Goal: Find specific page/section: Find specific page/section

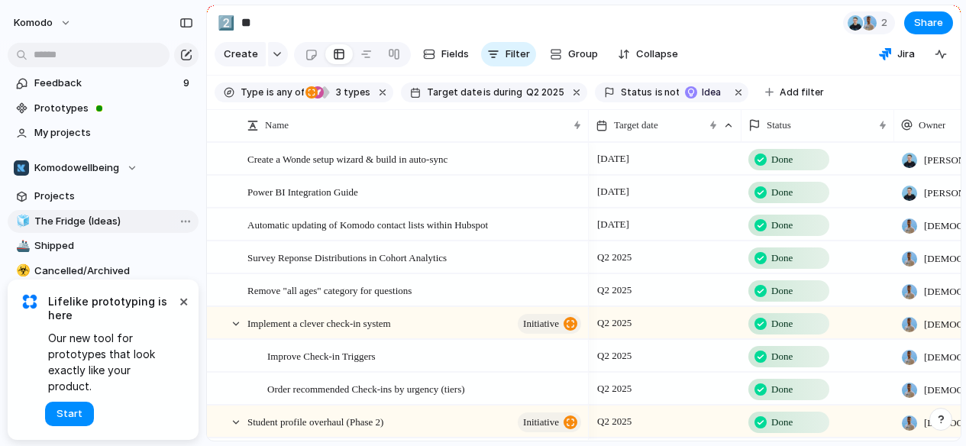
click at [123, 216] on span "The Fridge (Ideas)" at bounding box center [113, 221] width 159 height 15
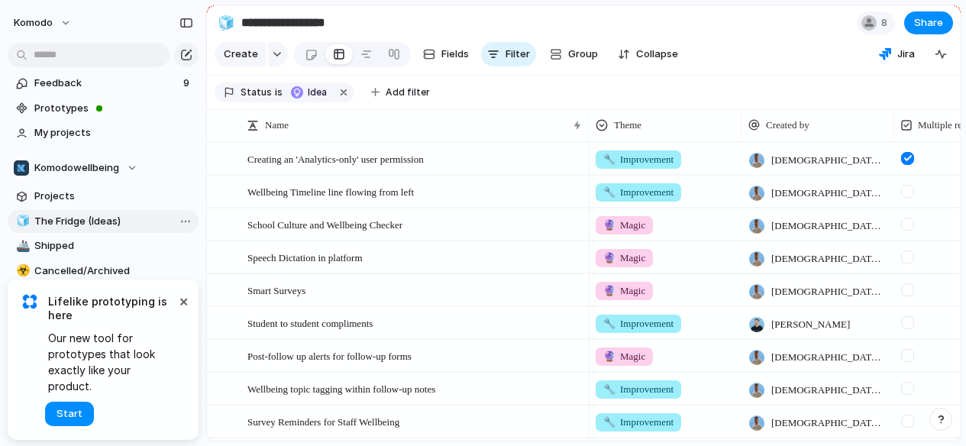
type input "**********"
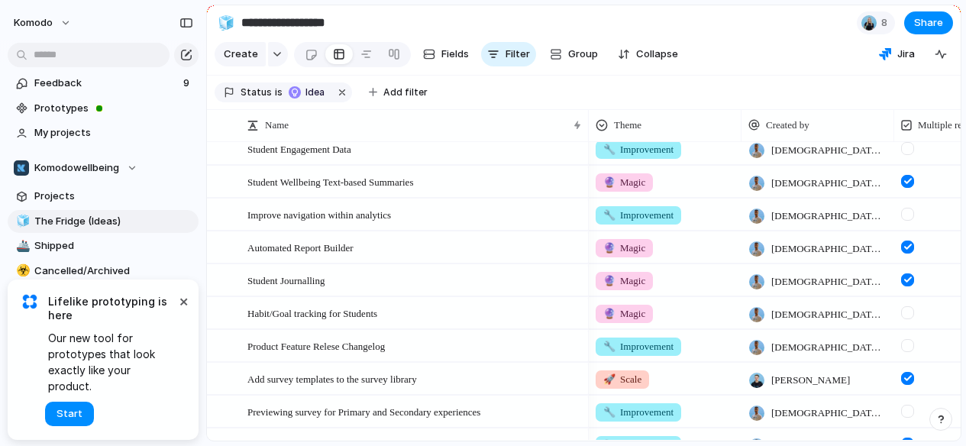
scroll to position [582, 0]
